Goal: Information Seeking & Learning: Learn about a topic

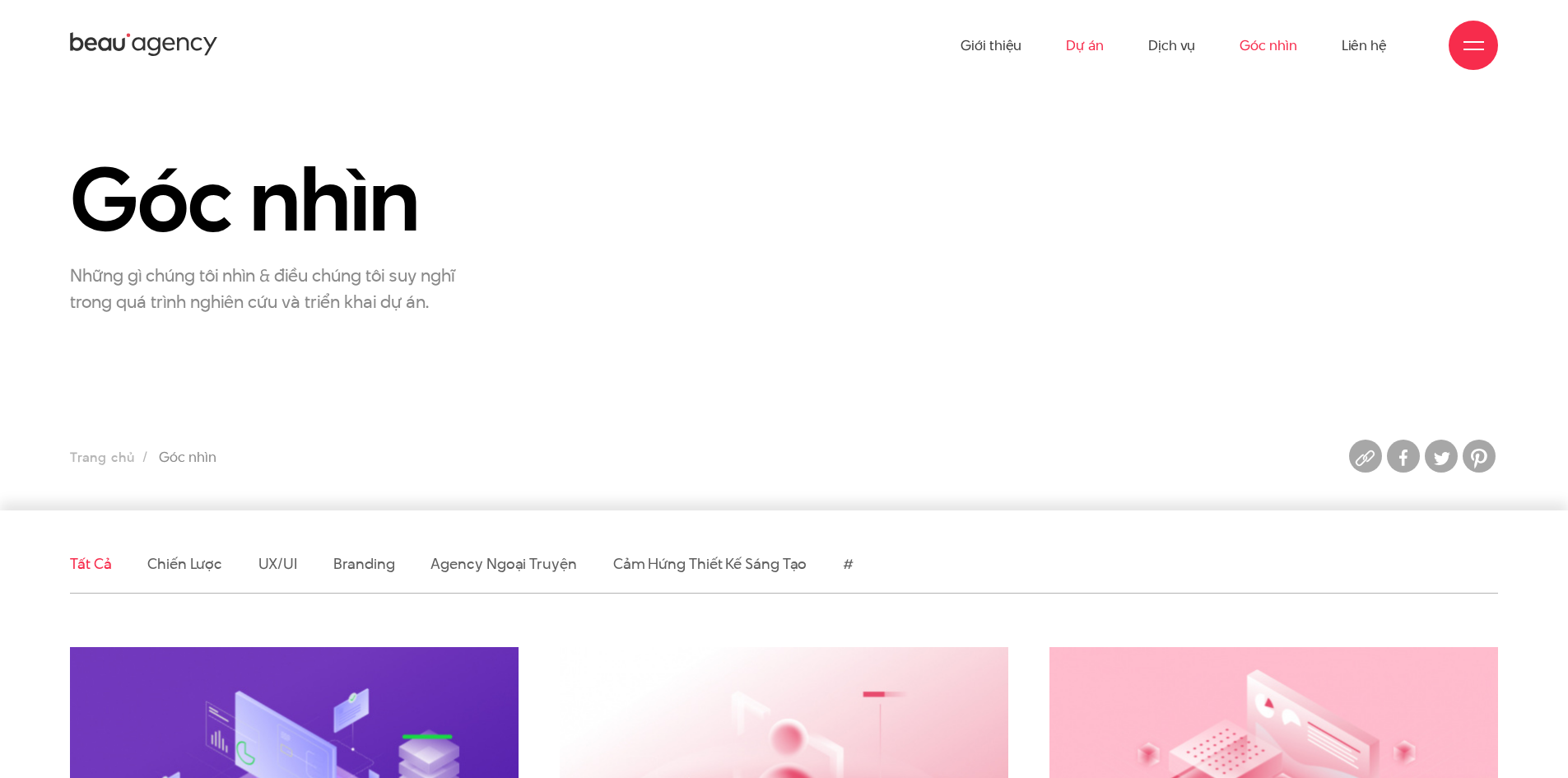
click at [1080, 41] on link "Dự án" at bounding box center [1085, 45] width 38 height 91
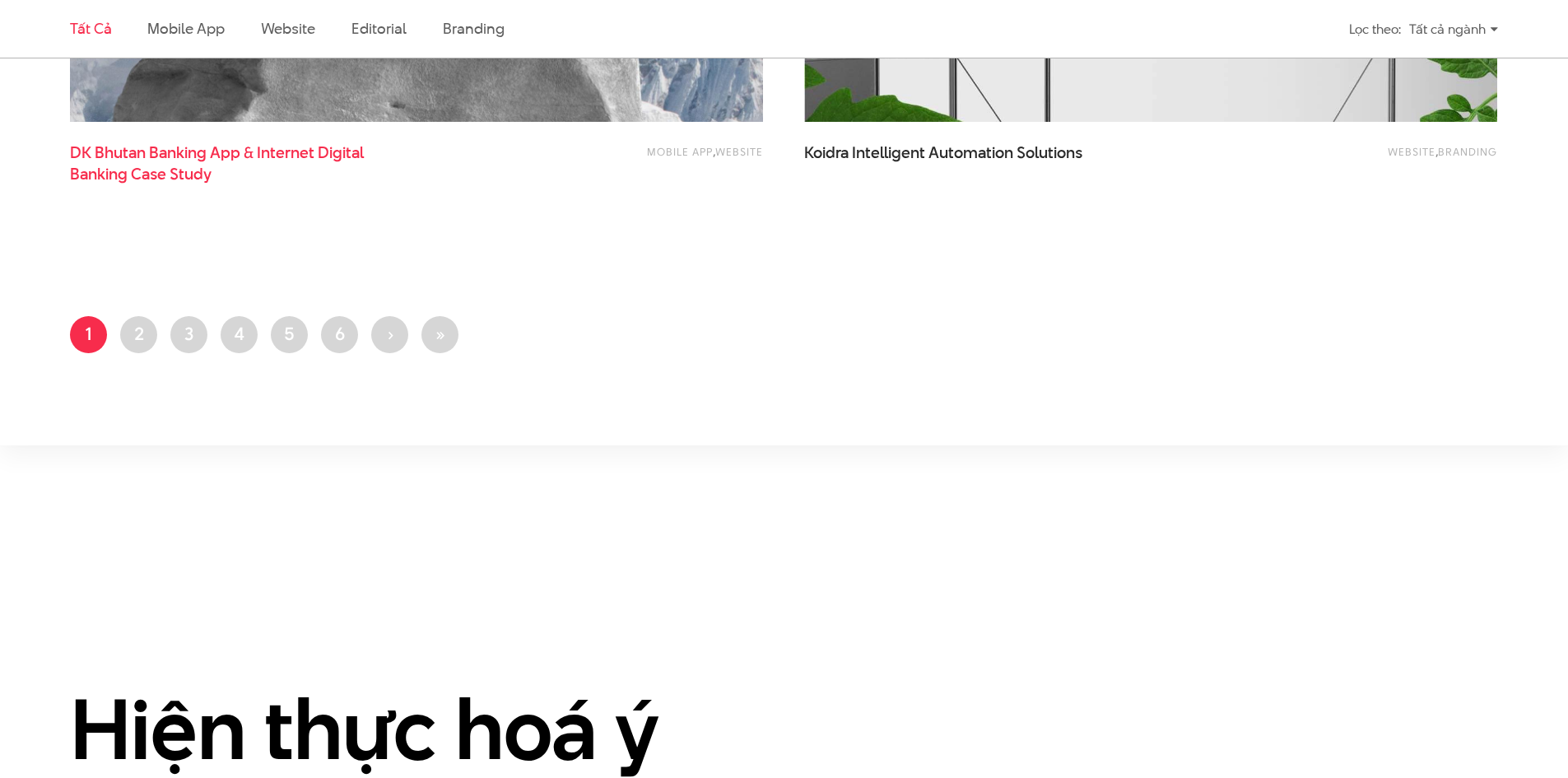
scroll to position [3841, 0]
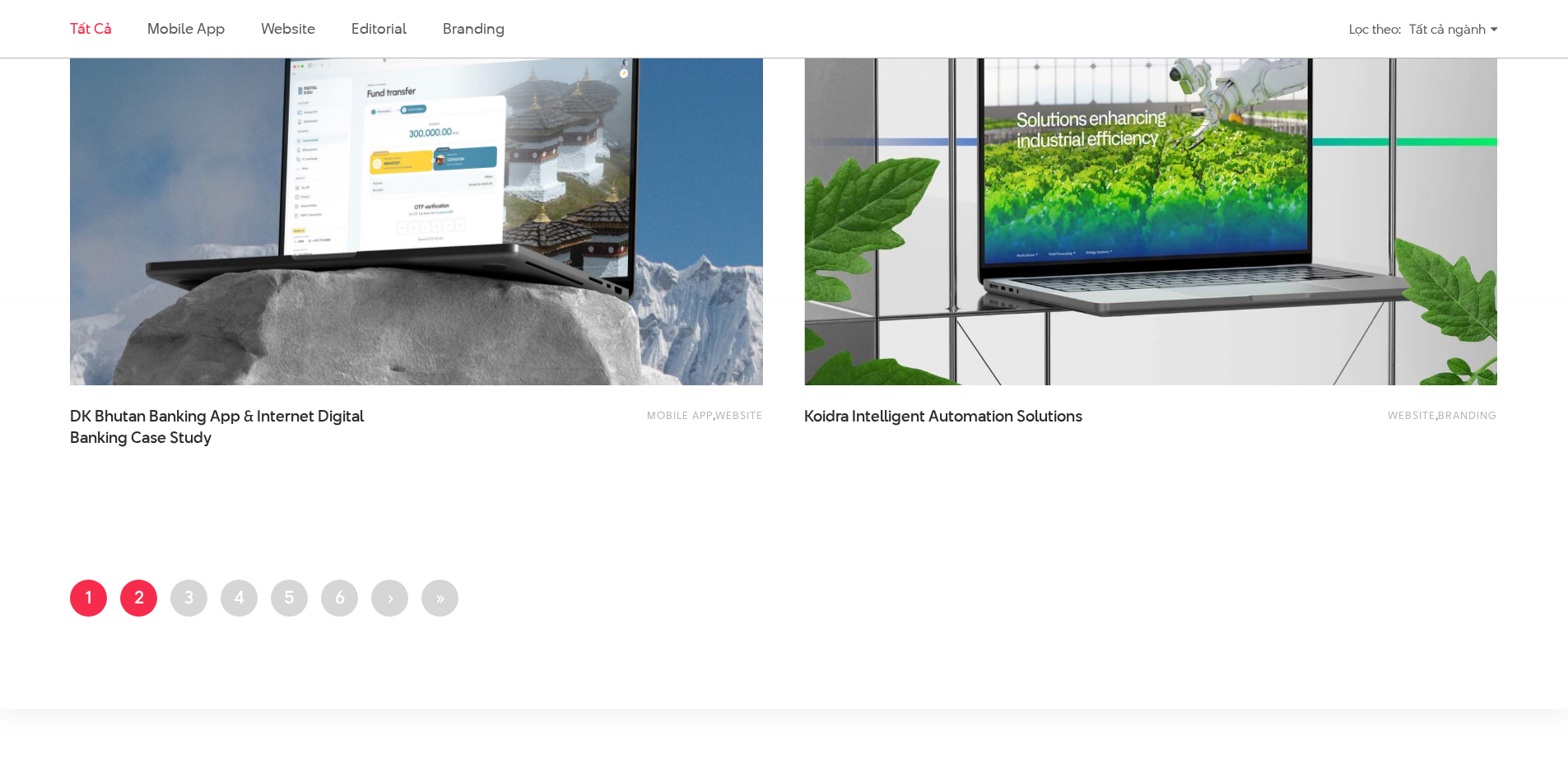
click at [135, 594] on link "Trang 2" at bounding box center [138, 598] width 37 height 37
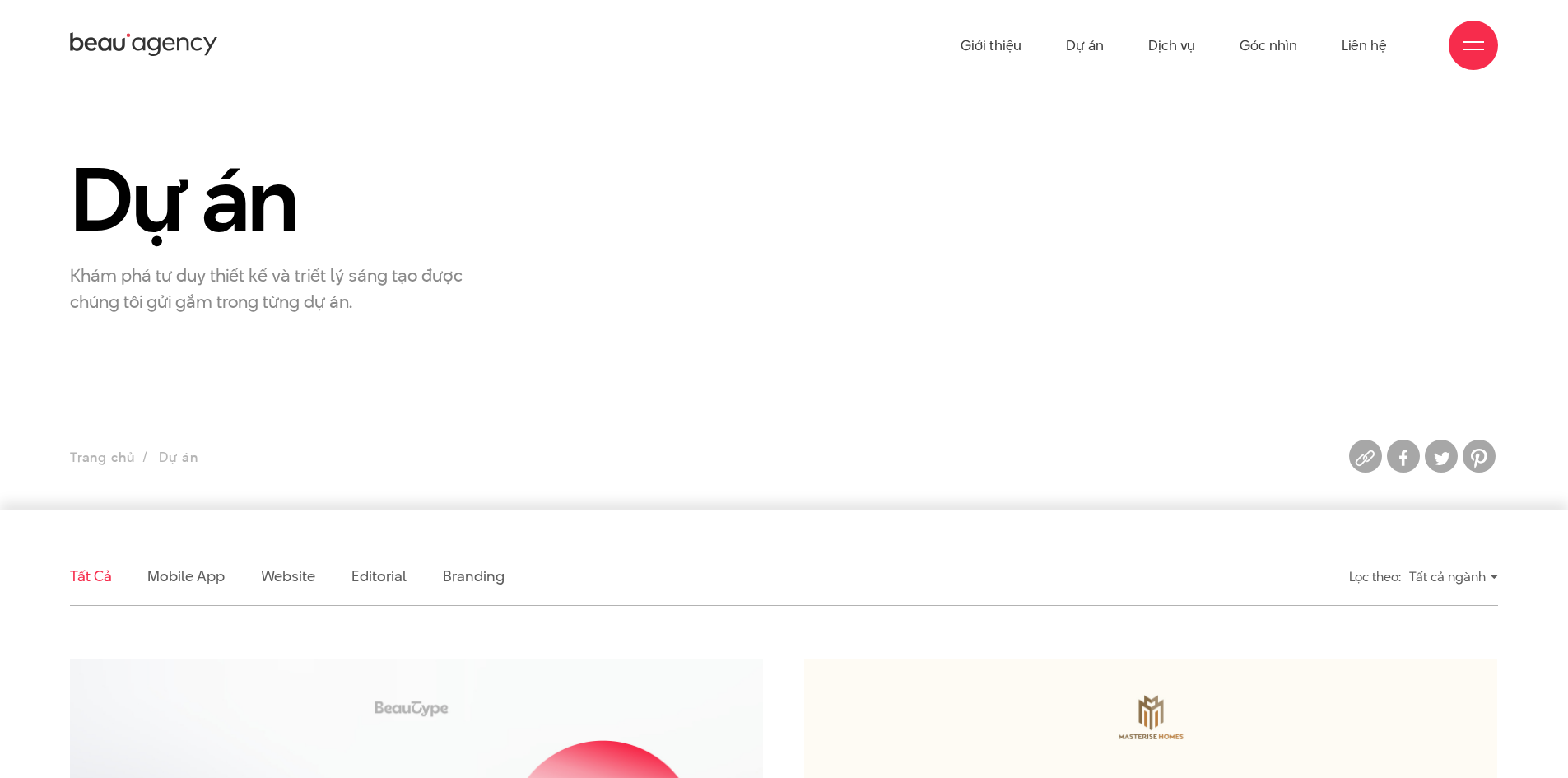
click at [197, 179] on h1 "Dự án" at bounding box center [295, 200] width 449 height 95
click at [215, 201] on h1 "Dự án" at bounding box center [295, 200] width 449 height 95
drag, startPoint x: 265, startPoint y: 203, endPoint x: 185, endPoint y: 203, distance: 80.0
click at [185, 203] on h1 "Dự án" at bounding box center [295, 200] width 449 height 95
click at [369, 214] on h1 "Dự án" at bounding box center [295, 200] width 449 height 95
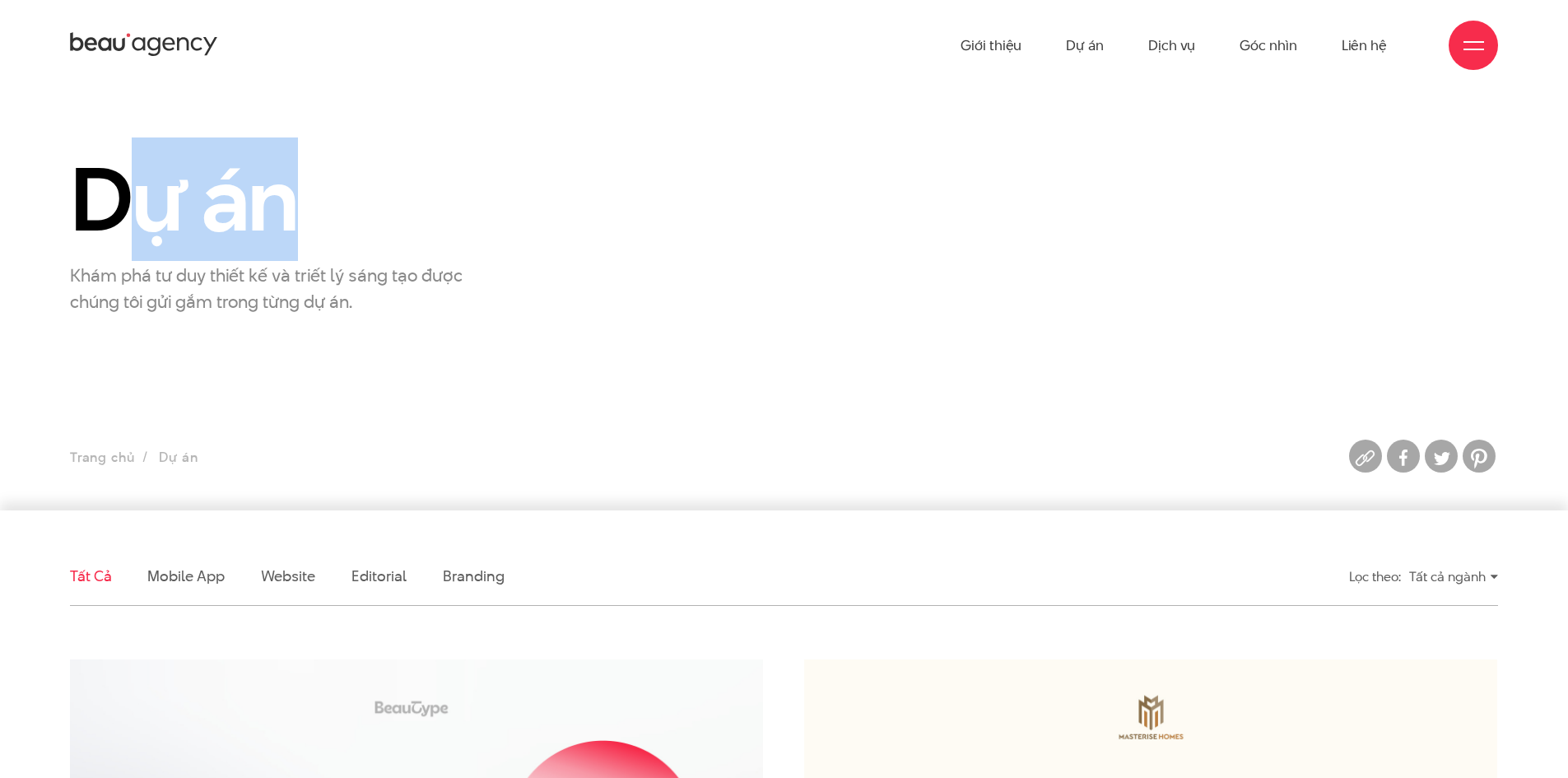
drag, startPoint x: 303, startPoint y: 222, endPoint x: 115, endPoint y: 222, distance: 188.0
click at [115, 222] on h1 "Dự án" at bounding box center [295, 200] width 449 height 95
click at [223, 223] on h1 "Dự án" at bounding box center [295, 200] width 449 height 95
drag, startPoint x: 201, startPoint y: 223, endPoint x: 334, endPoint y: 223, distance: 133.0
click at [323, 223] on h1 "Dự án" at bounding box center [295, 200] width 449 height 95
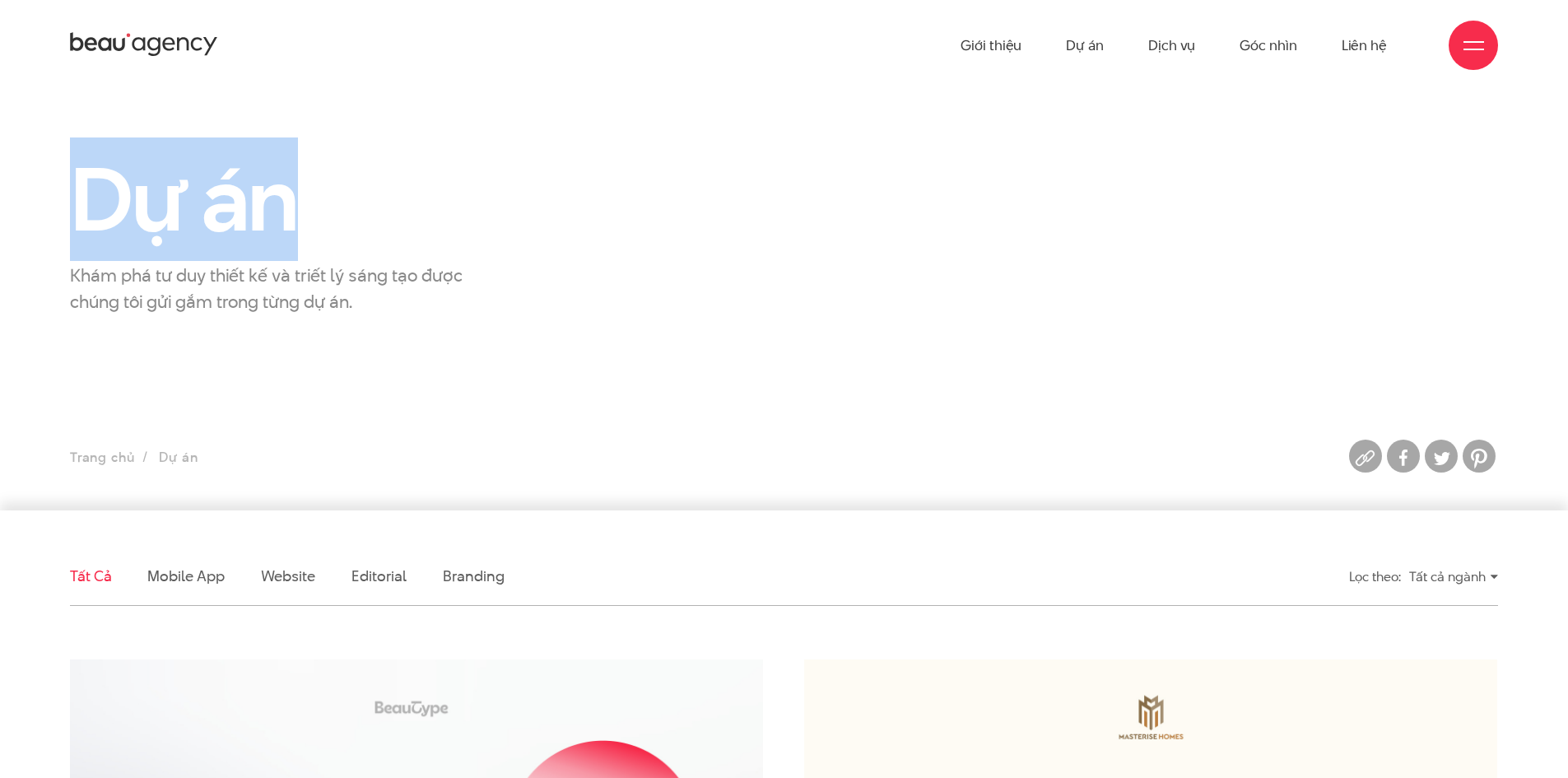
drag, startPoint x: 75, startPoint y: 192, endPoint x: 313, endPoint y: 212, distance: 238.8
click at [313, 212] on h1 "Dự án" at bounding box center [295, 200] width 449 height 95
click at [1067, 99] on section "Dự án Khám phá tư duy thiết kế và triết lý sáng tạo được chúng tôi gửi gắm tron…" at bounding box center [784, 301] width 1568 height 420
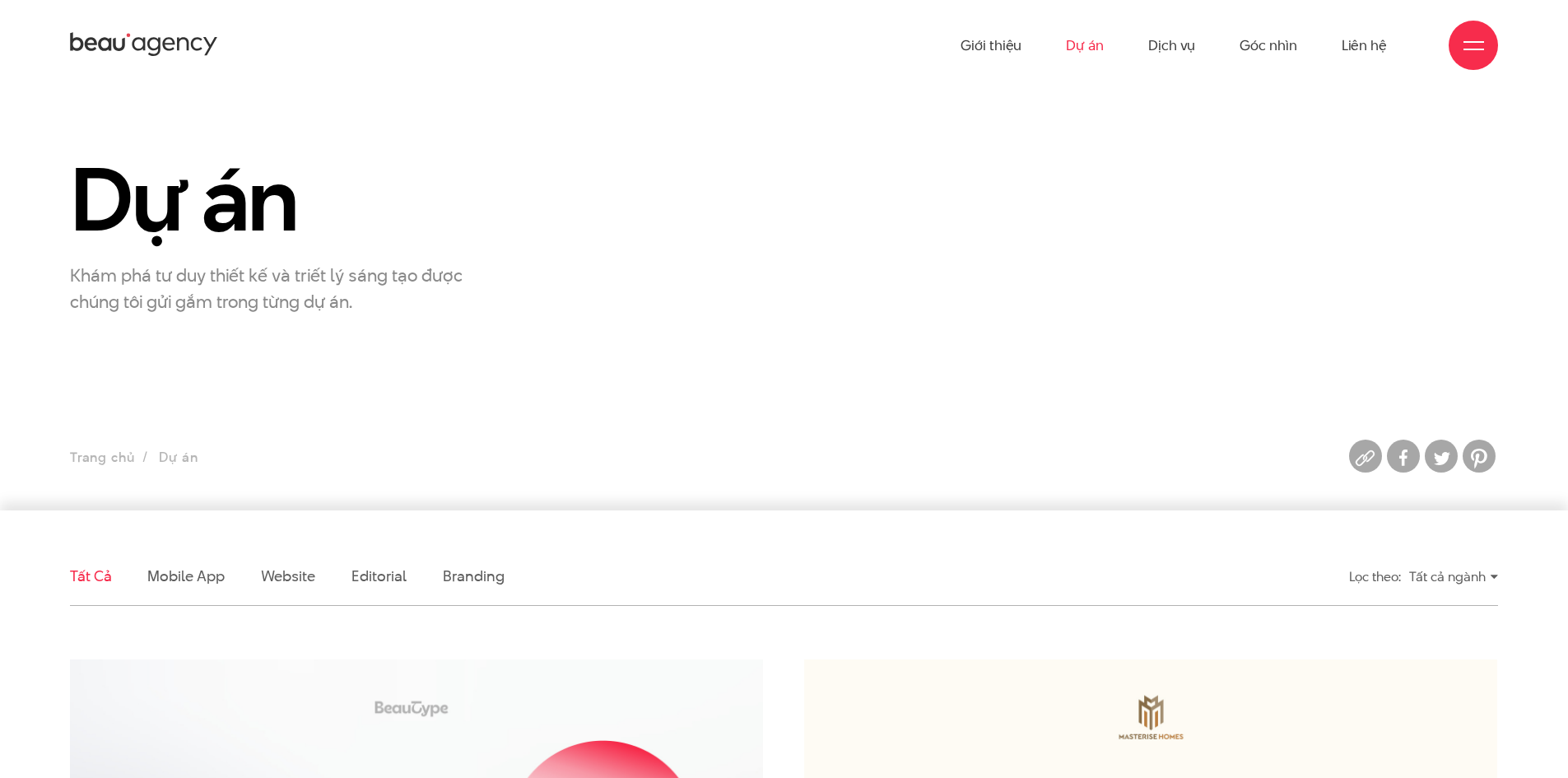
click at [1091, 45] on link "Dự án" at bounding box center [1085, 45] width 38 height 91
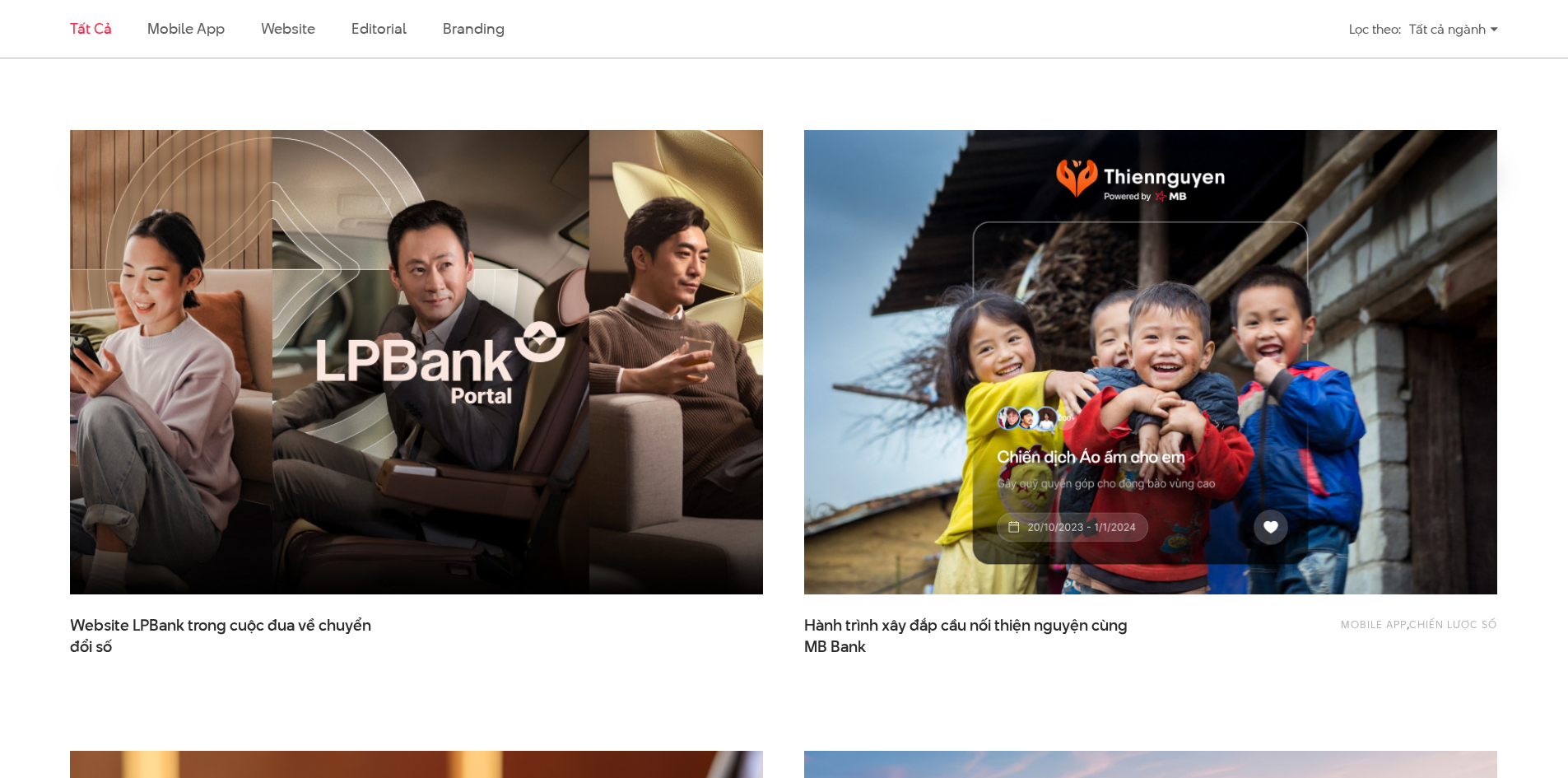
scroll to position [192, 0]
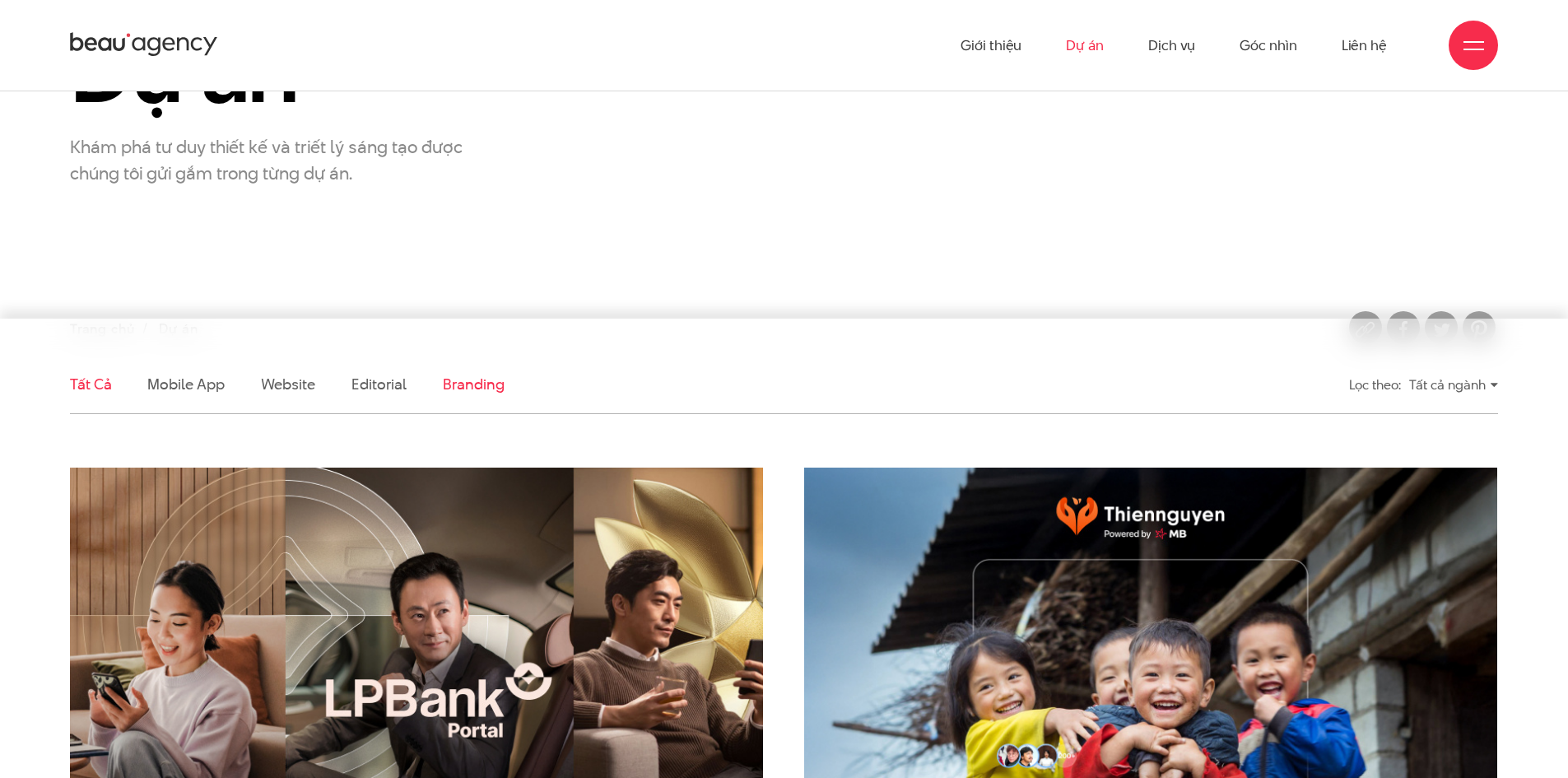
click at [472, 379] on link "Branding" at bounding box center [473, 384] width 61 height 21
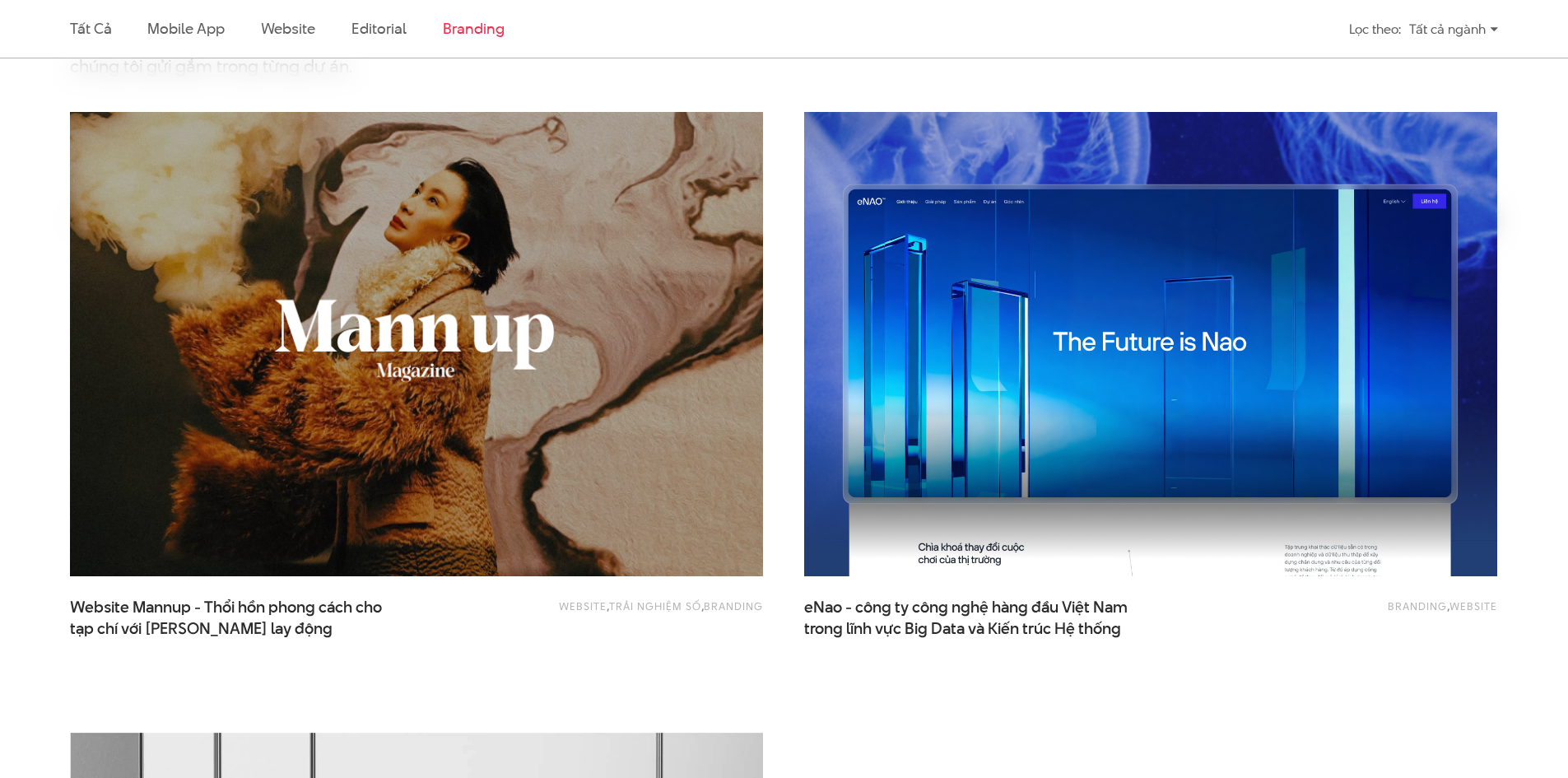
scroll to position [1315, 0]
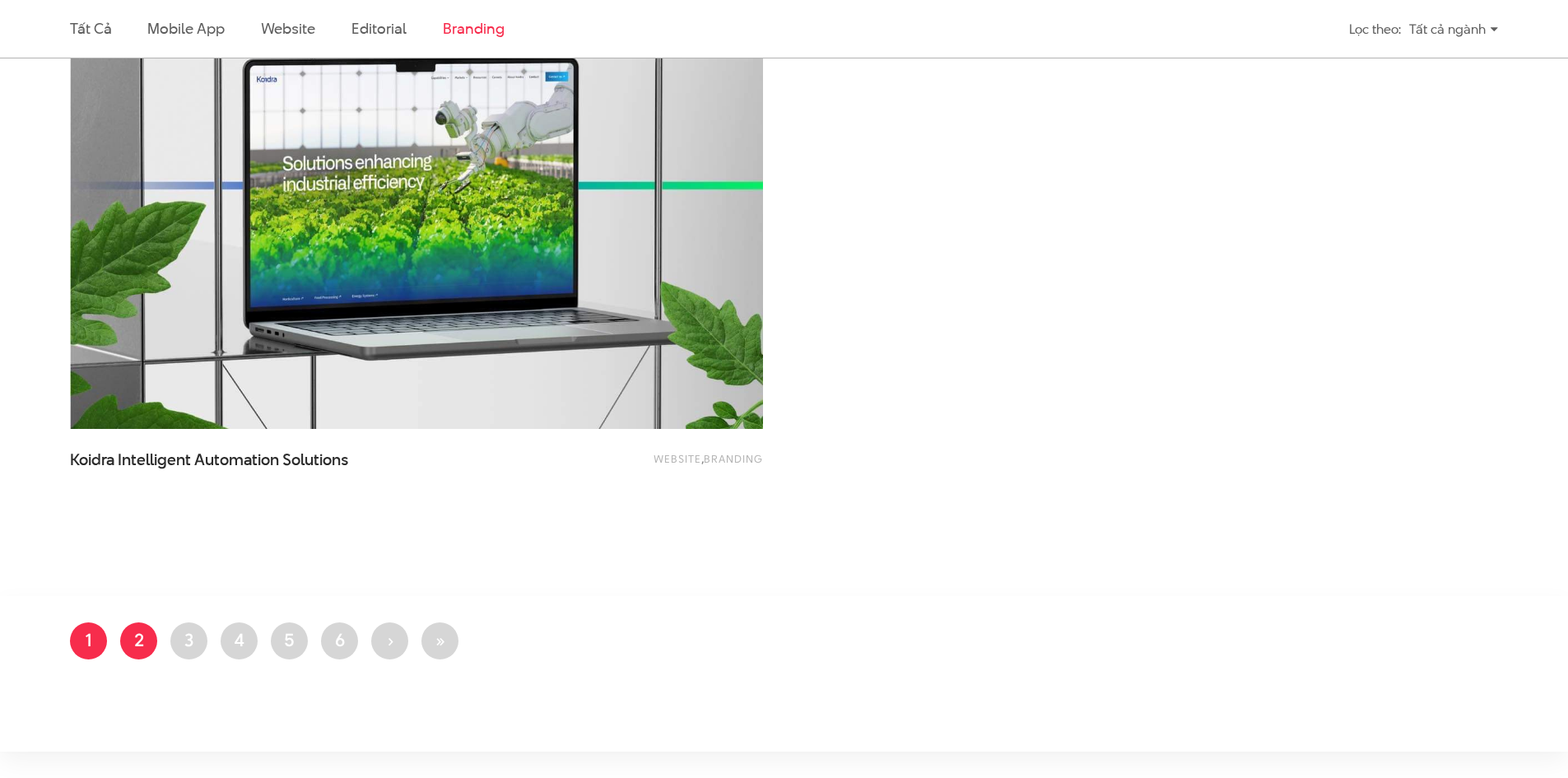
click at [145, 642] on link "Trang 2" at bounding box center [138, 641] width 37 height 37
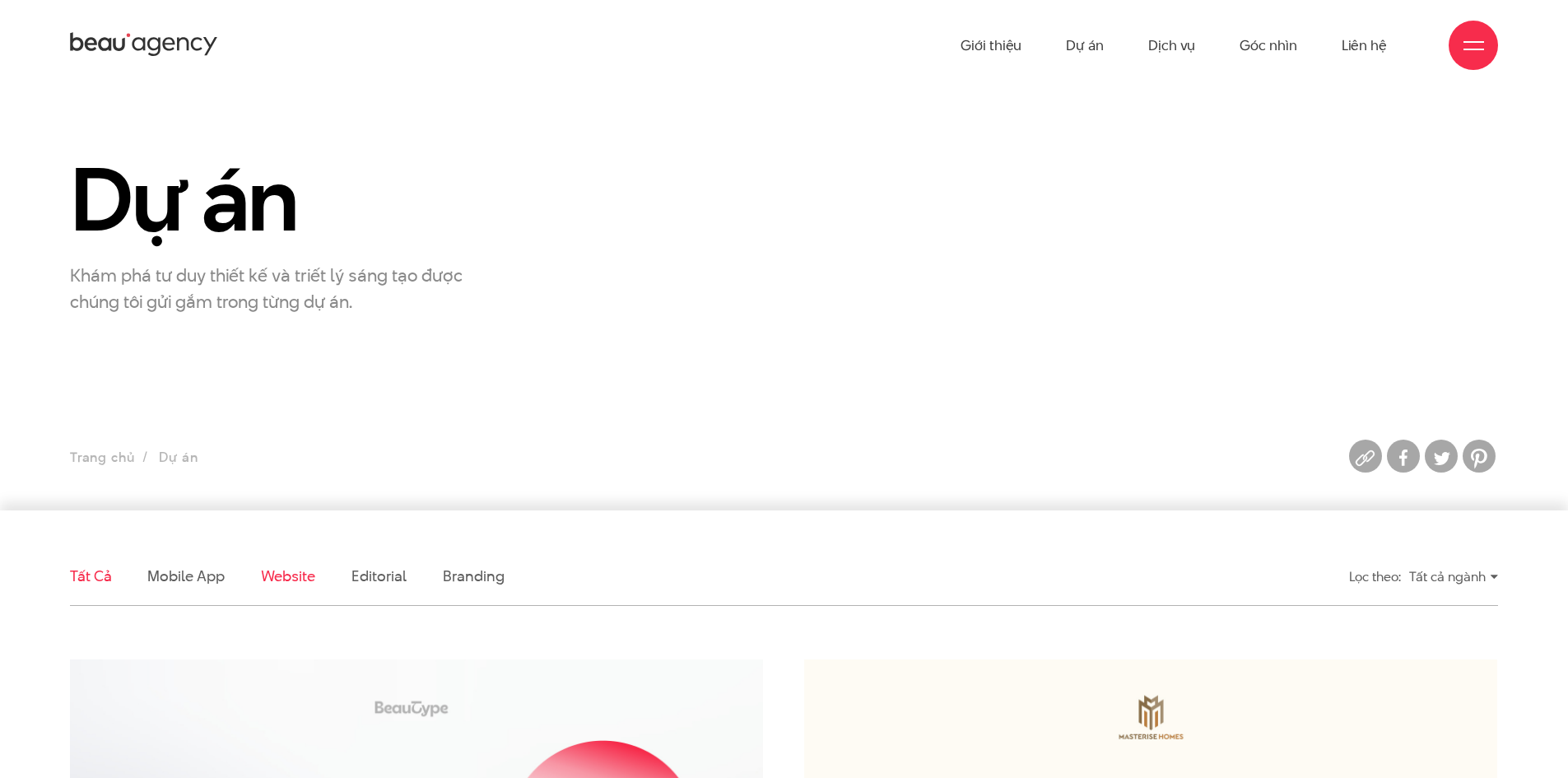
click at [273, 574] on link "Website" at bounding box center [288, 575] width 55 height 21
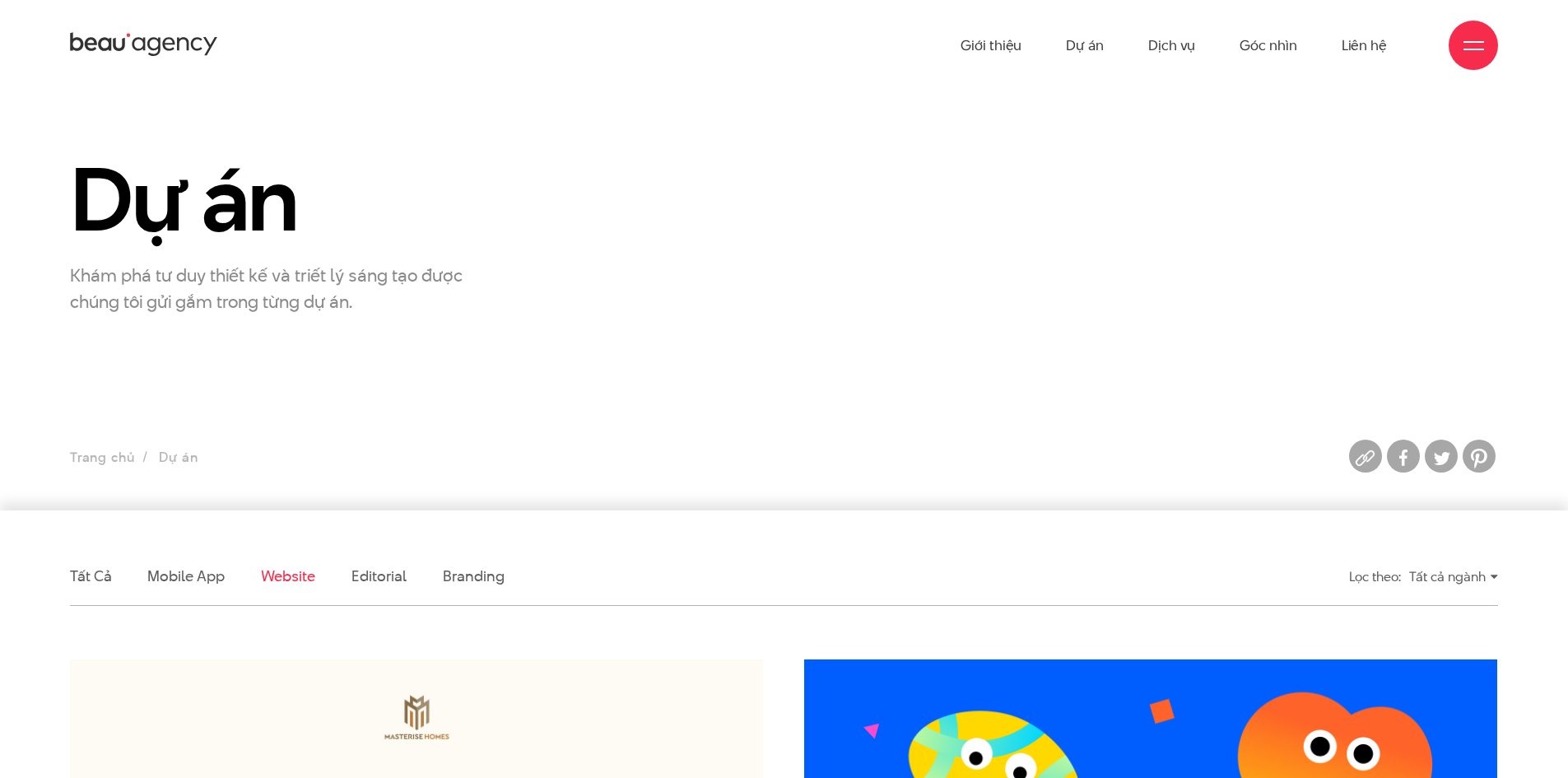
click at [200, 563] on li "Mobile app" at bounding box center [185, 575] width 76 height 57
click at [200, 571] on link "Mobile app" at bounding box center [185, 575] width 76 height 21
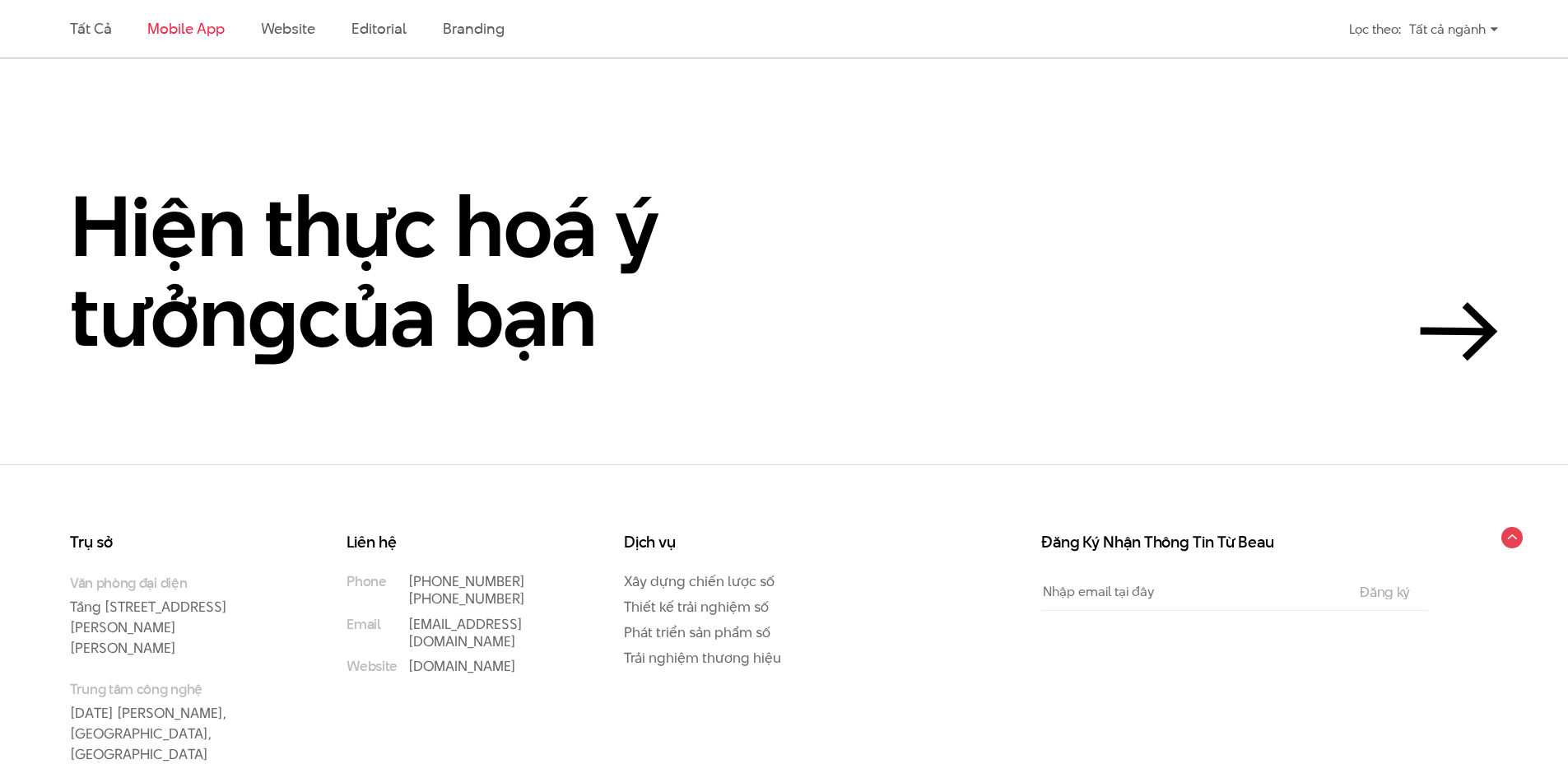
scroll to position [932, 0]
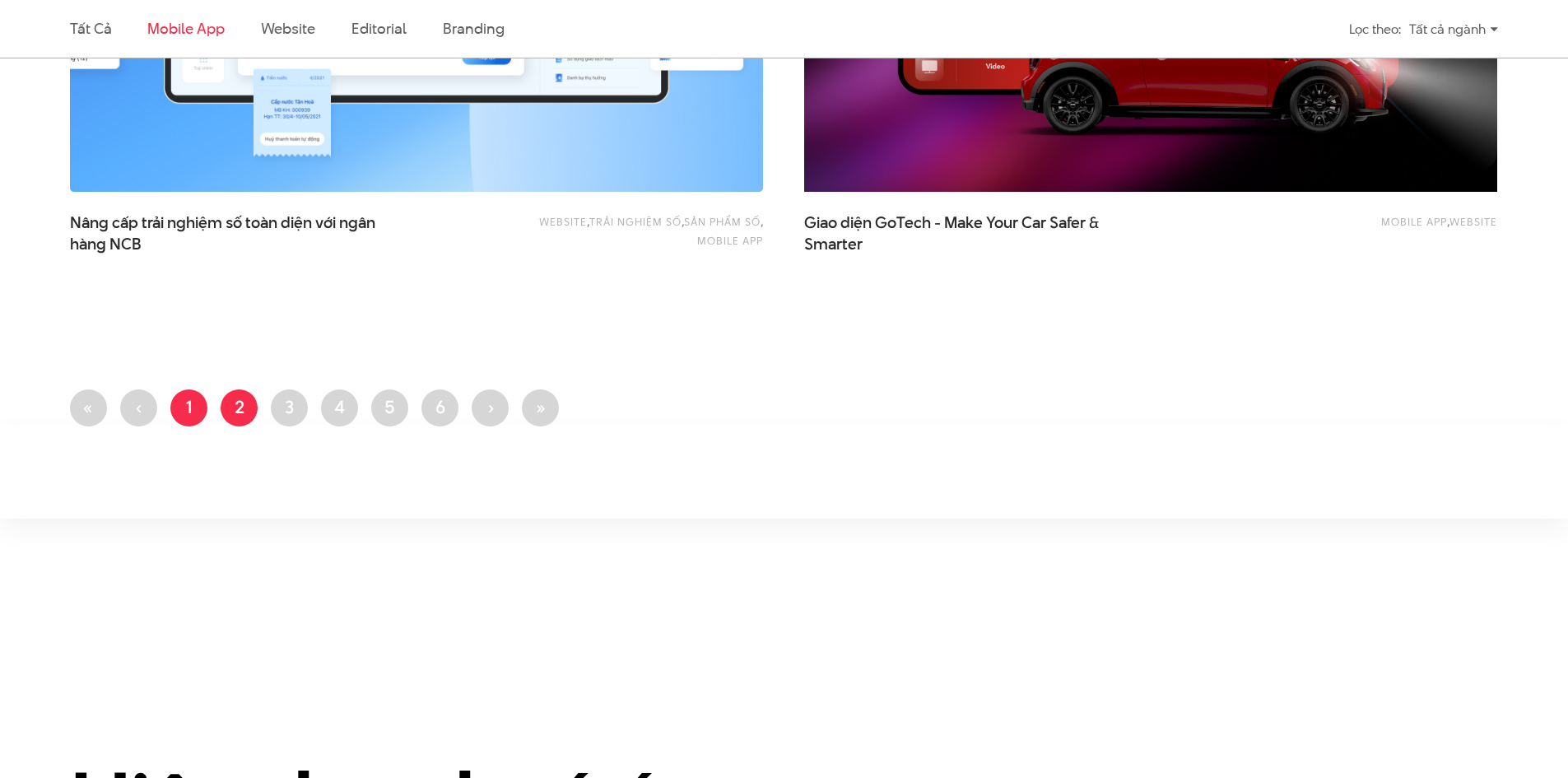
click at [195, 406] on link "Trang 1" at bounding box center [188, 407] width 37 height 37
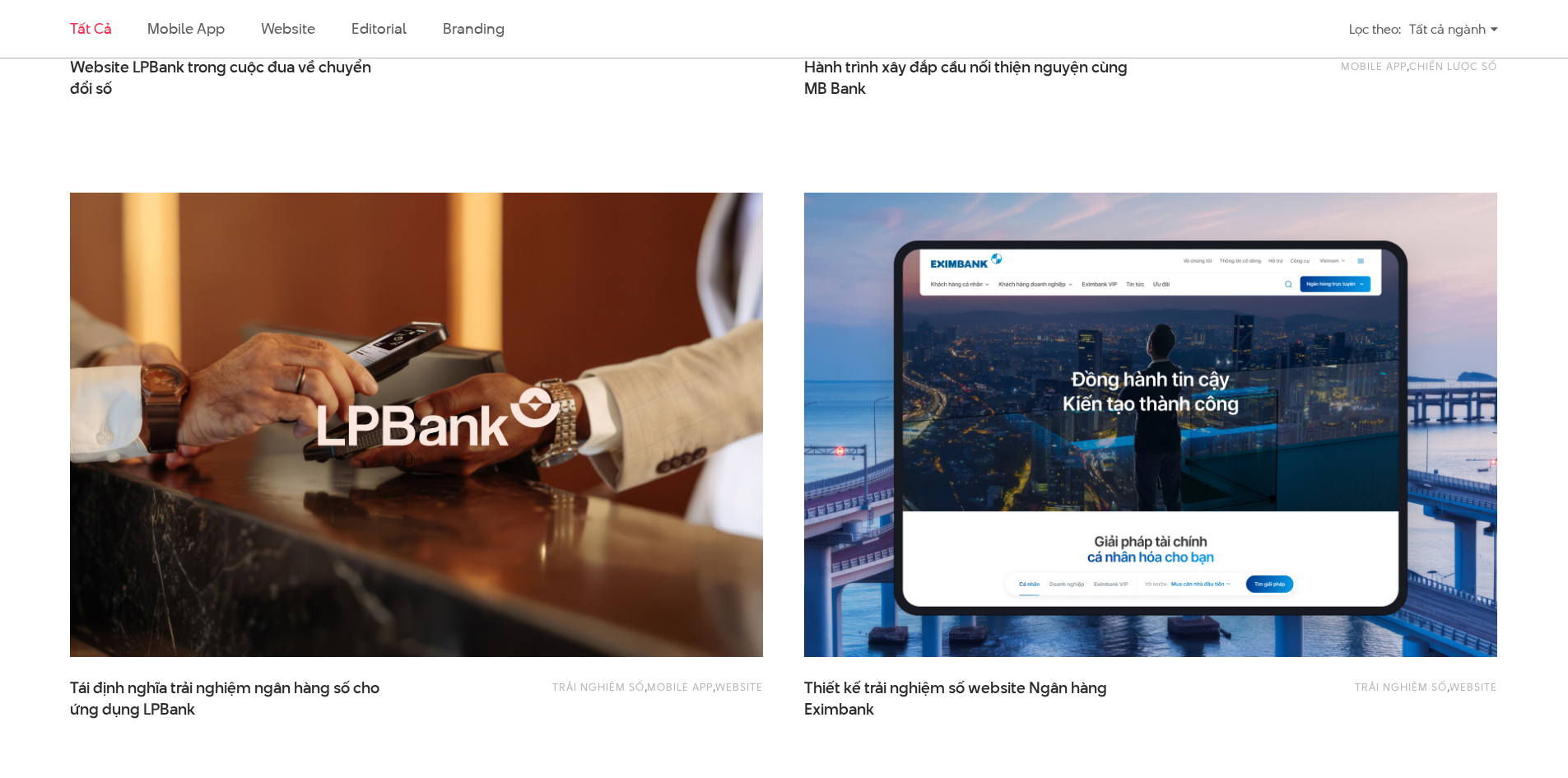
scroll to position [1152, 0]
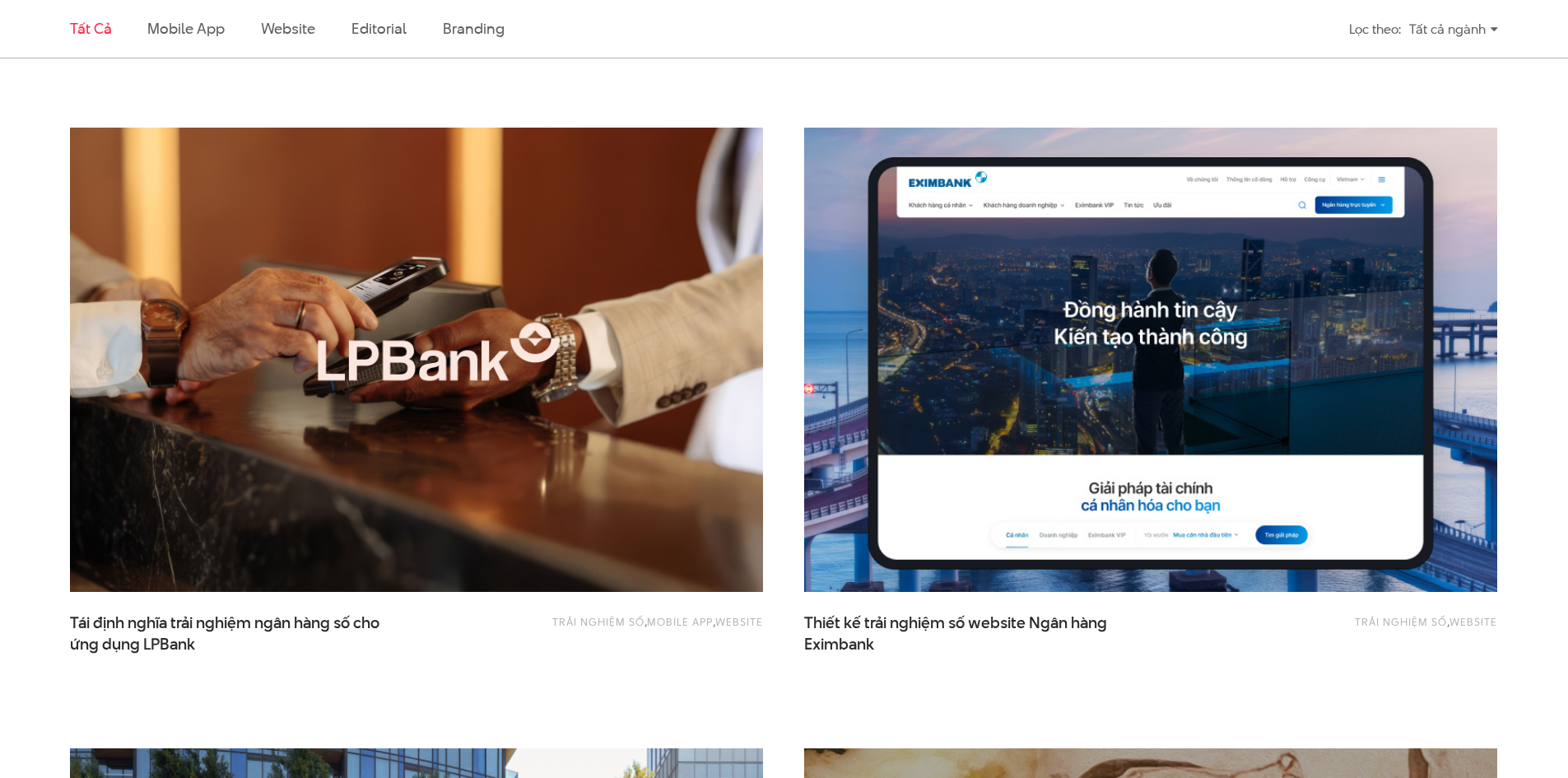
click at [1011, 462] on img at bounding box center [1151, 360] width 763 height 511
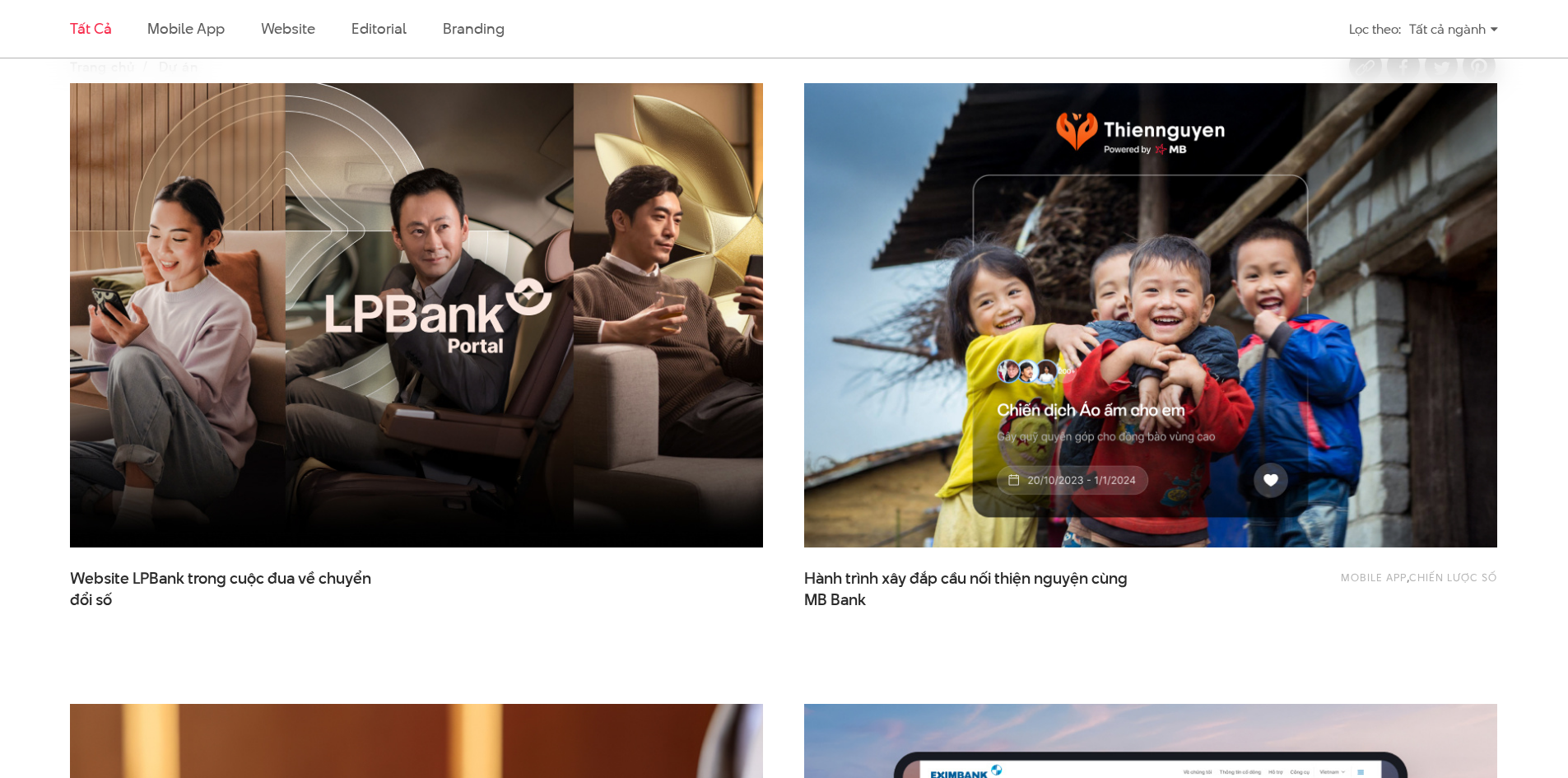
scroll to position [0, 0]
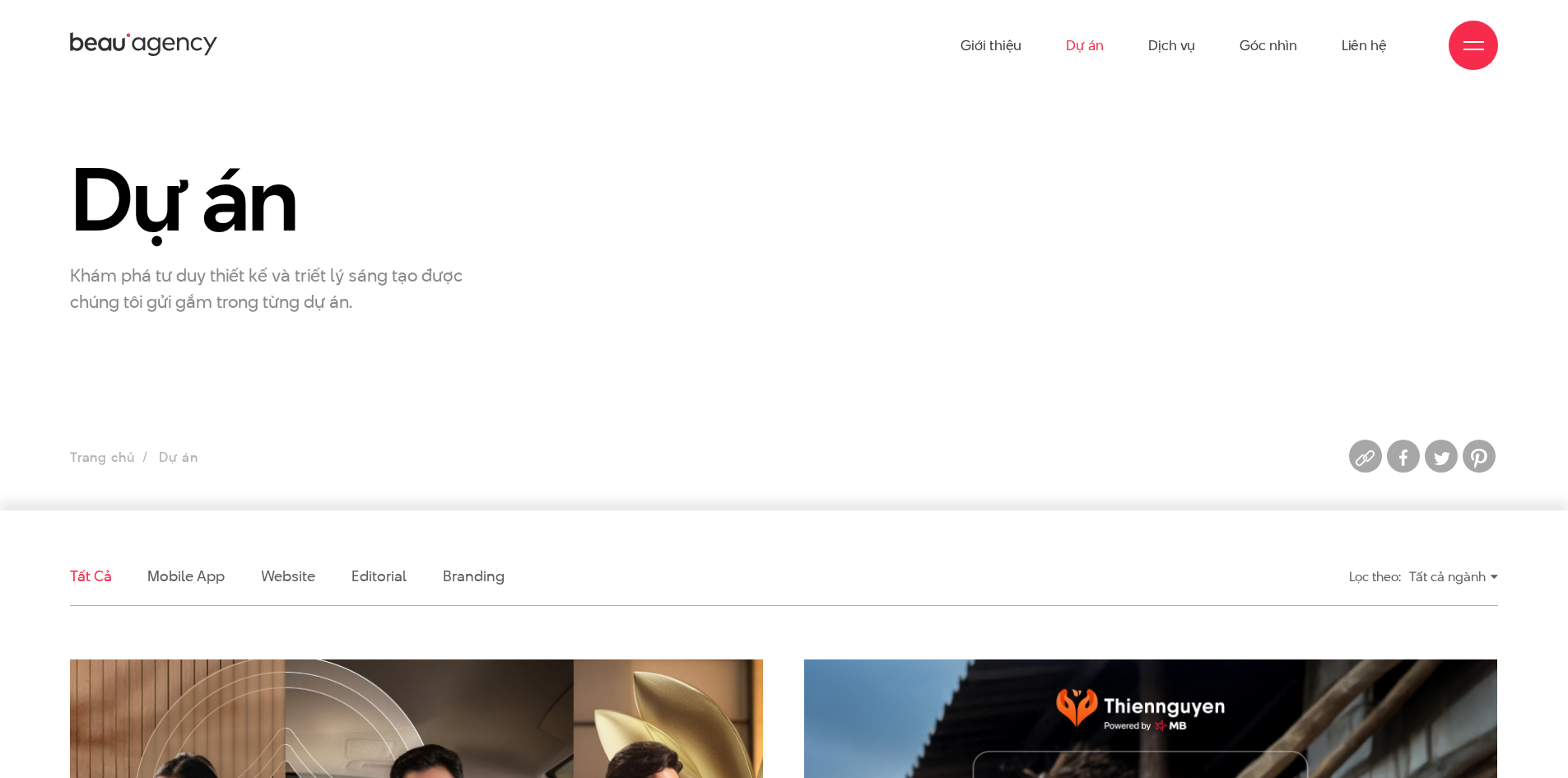
click at [1089, 38] on link "Dự án" at bounding box center [1085, 45] width 38 height 91
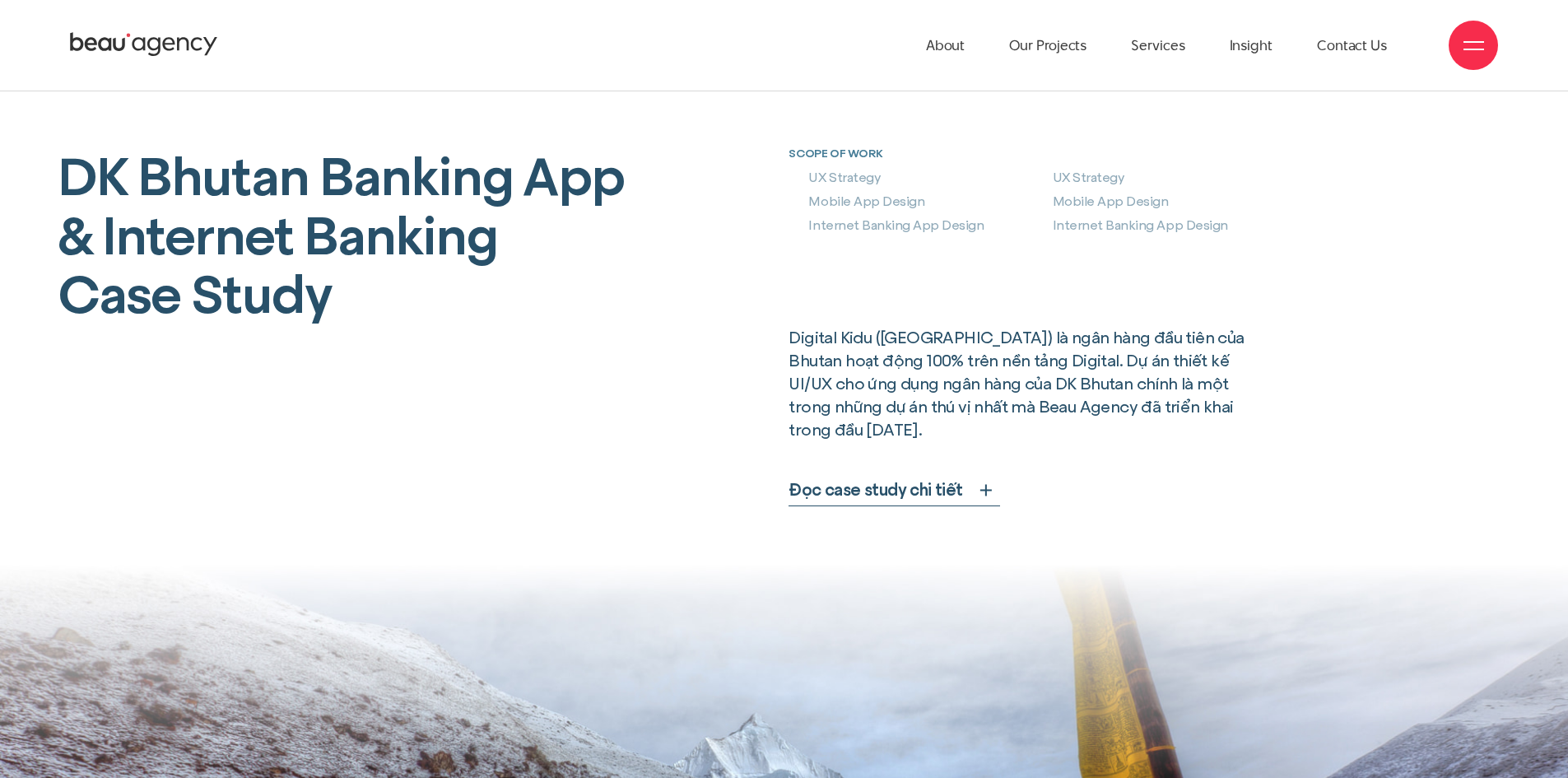
scroll to position [768, 0]
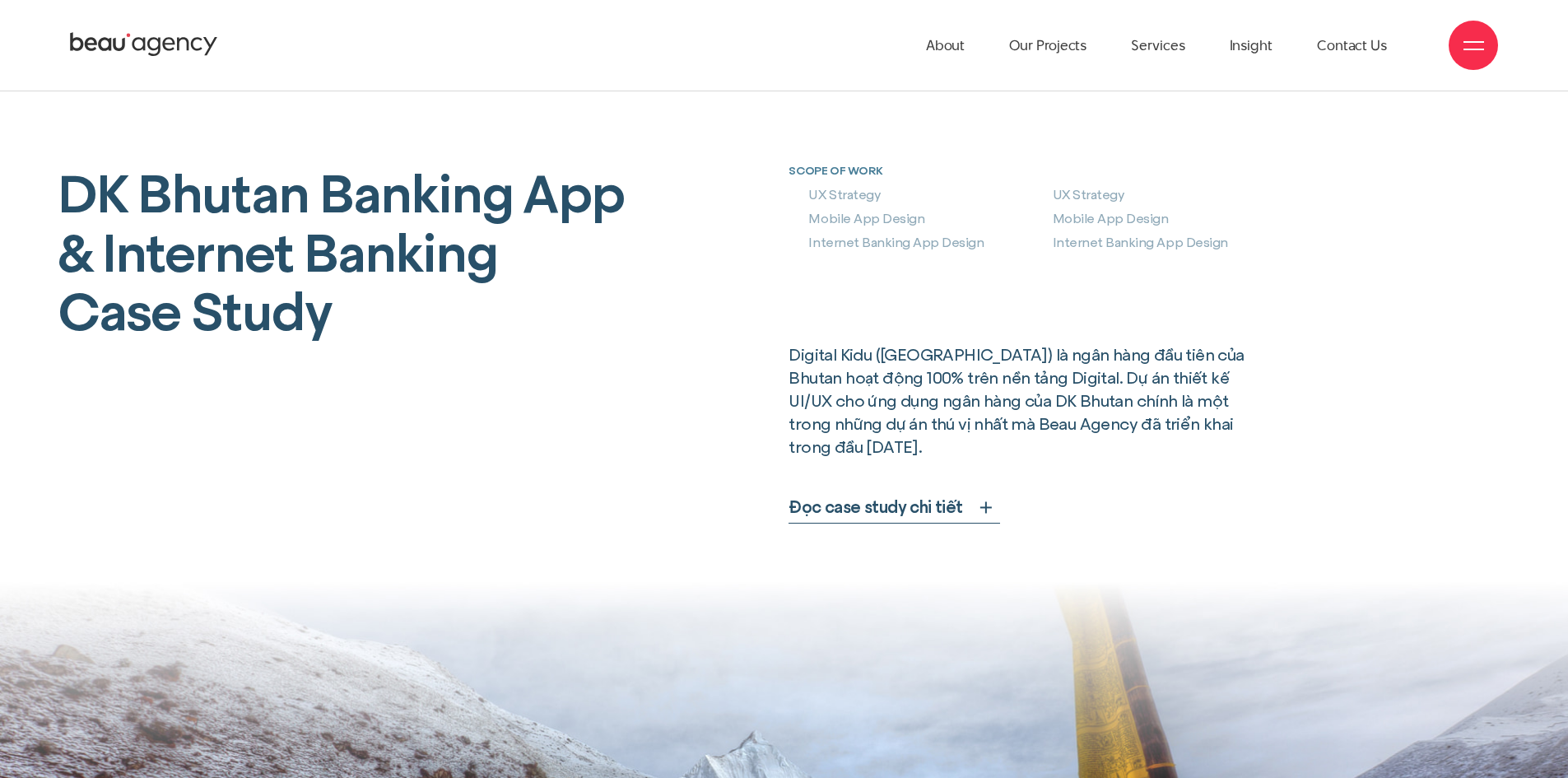
click at [895, 495] on span "Đọc case study chi tiết" at bounding box center [875, 506] width 174 height 23
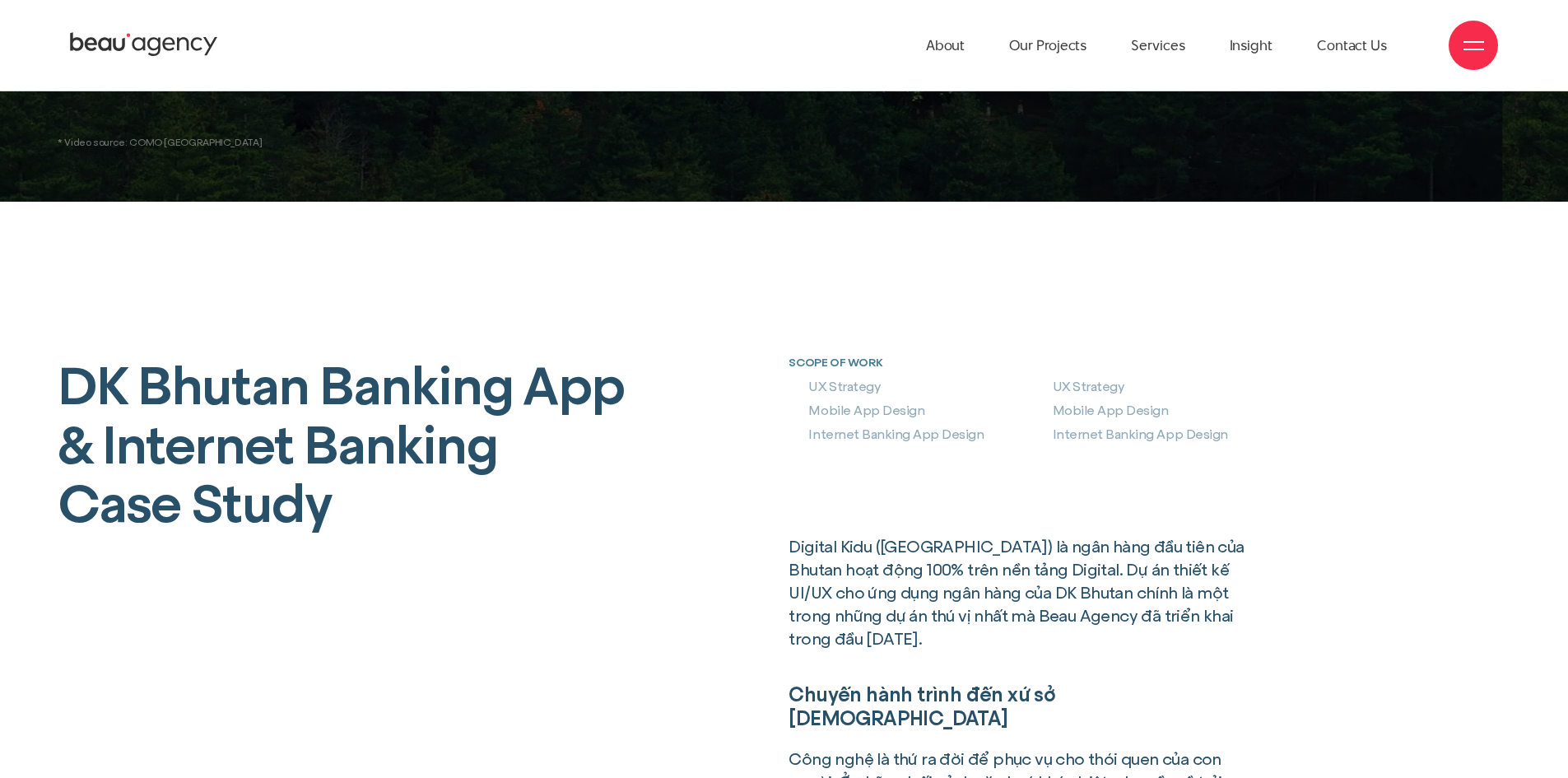
scroll to position [0, 0]
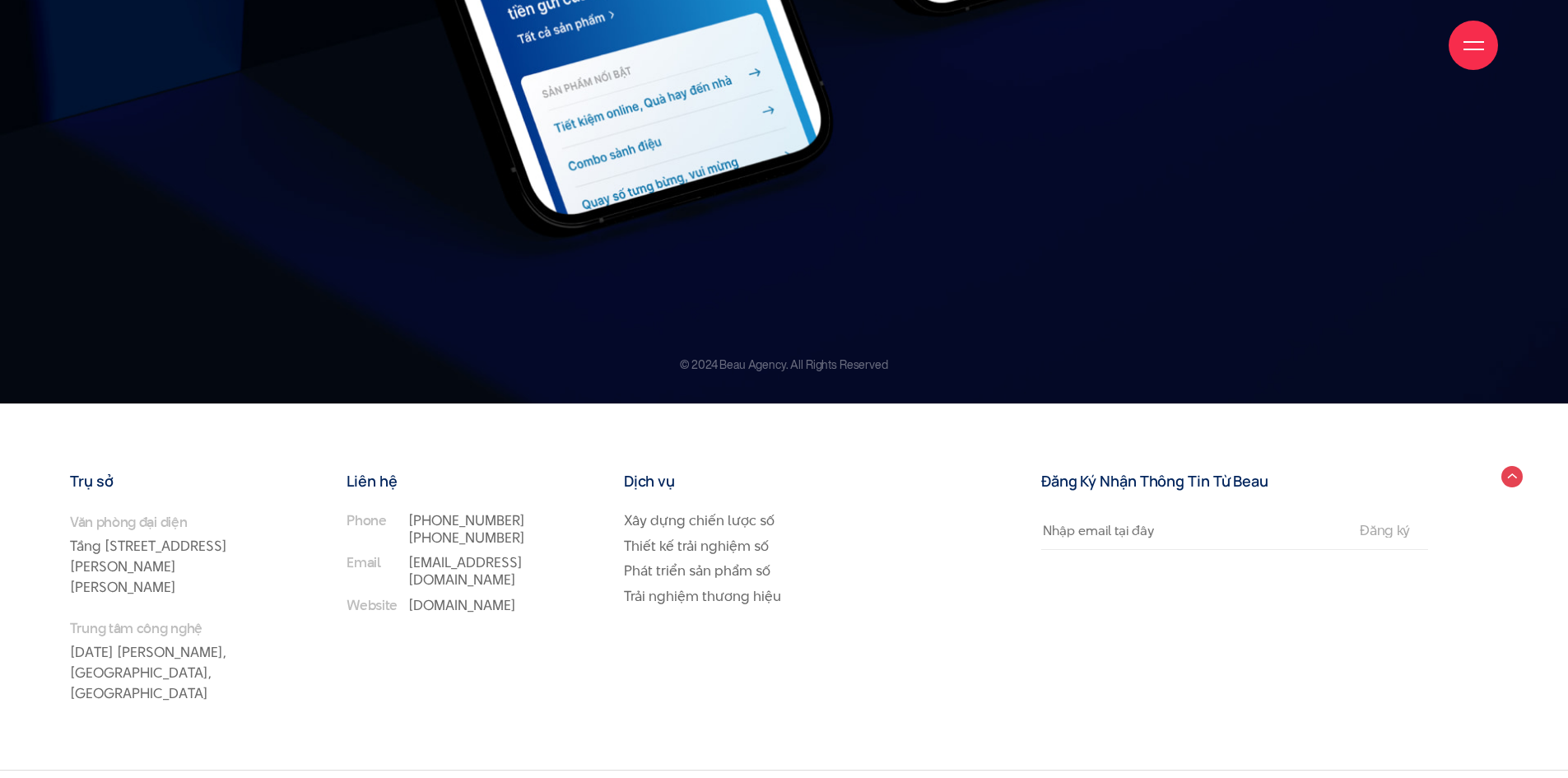
scroll to position [23877, 0]
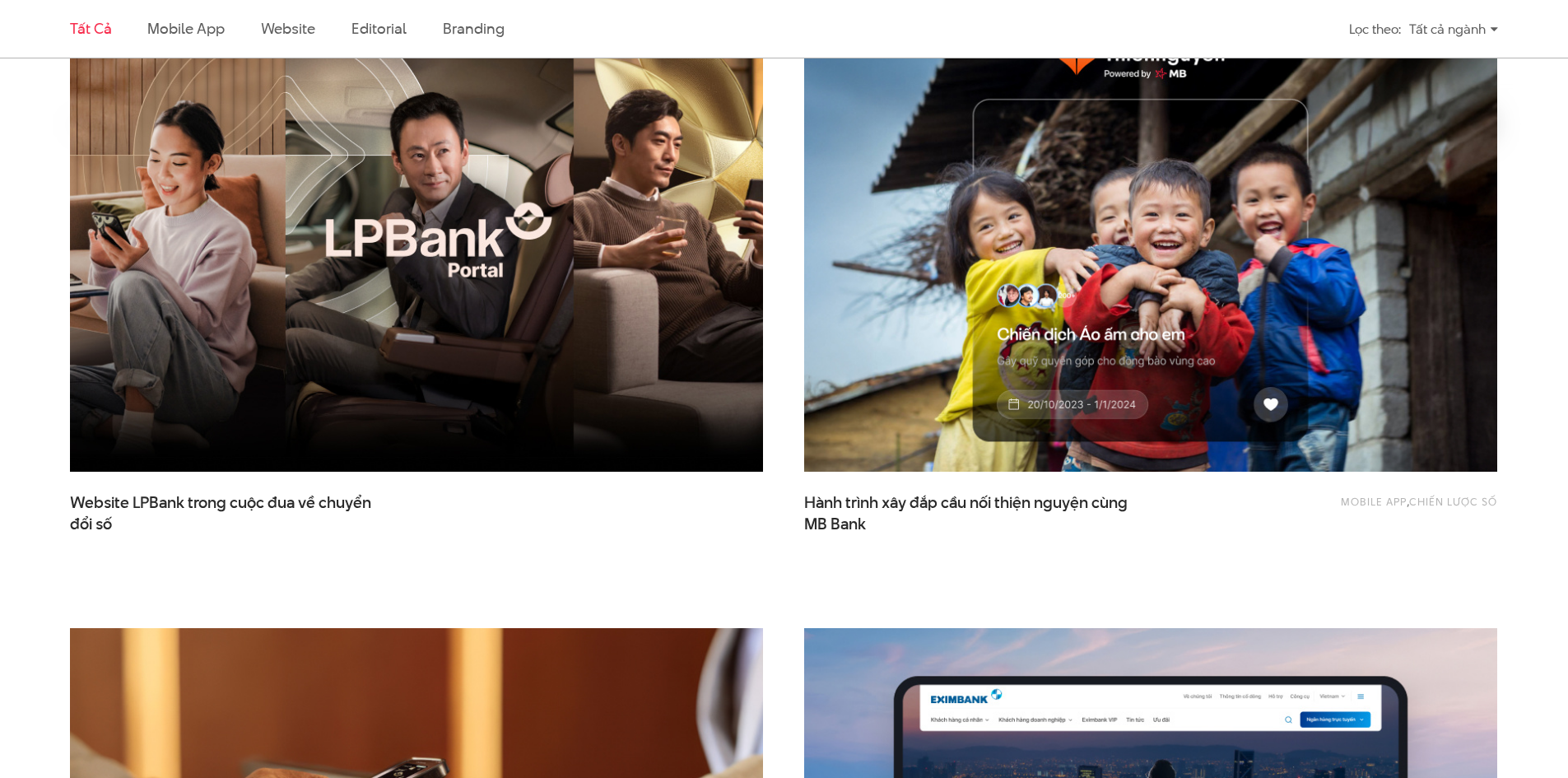
scroll to position [576, 0]
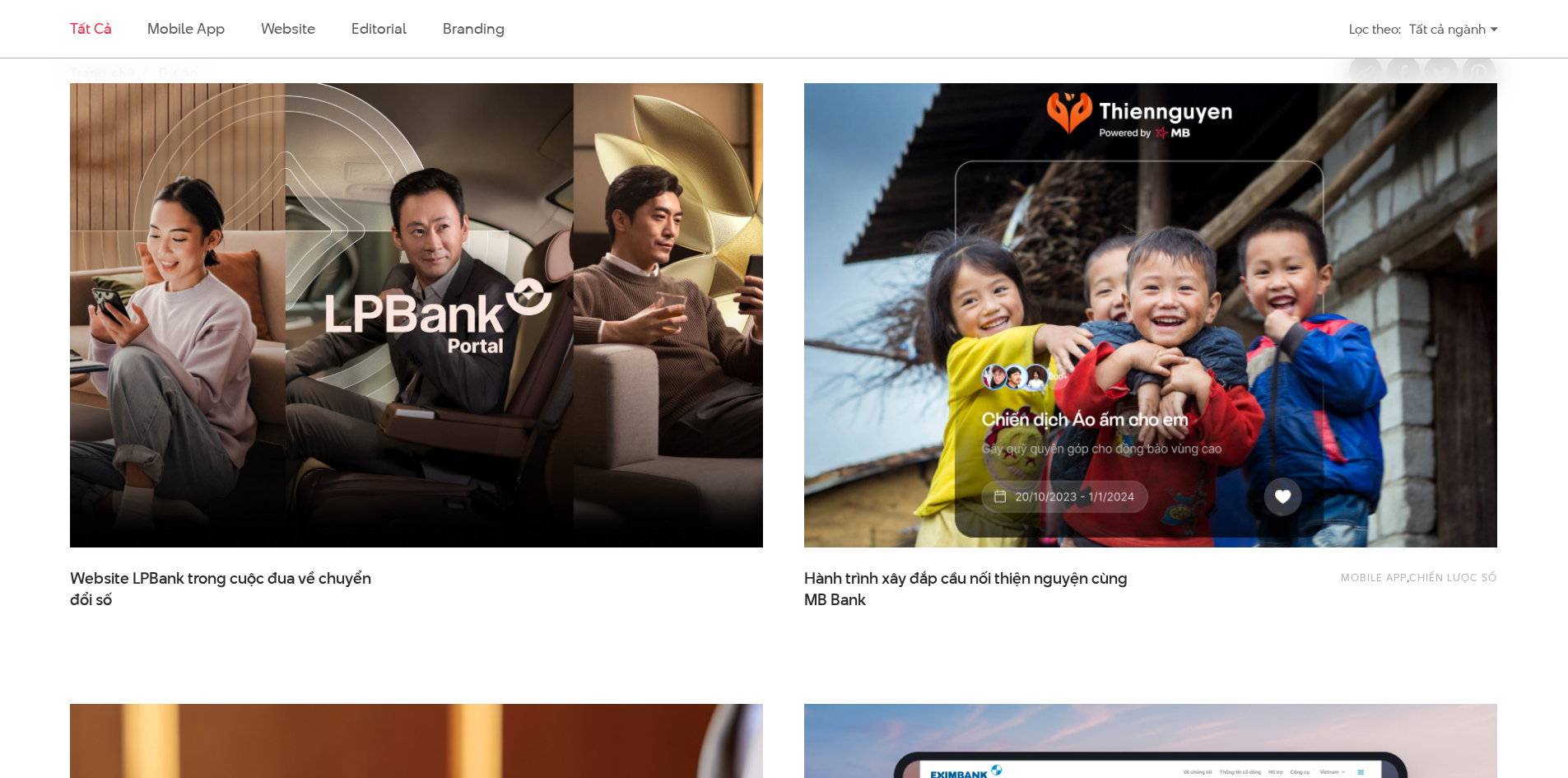
click at [1006, 340] on img at bounding box center [1151, 315] width 763 height 511
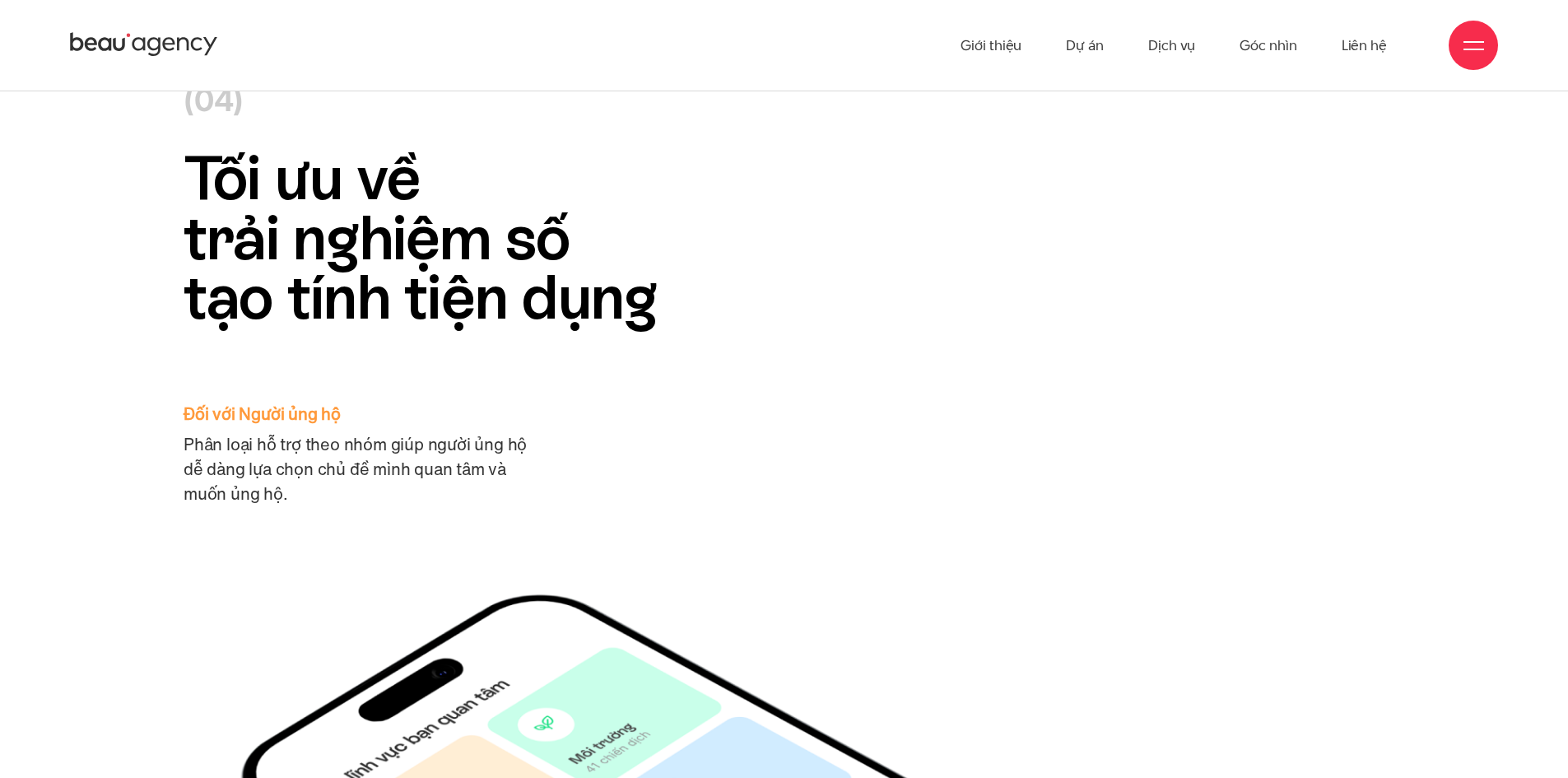
scroll to position [21126, 0]
